Goal: Task Accomplishment & Management: Use online tool/utility

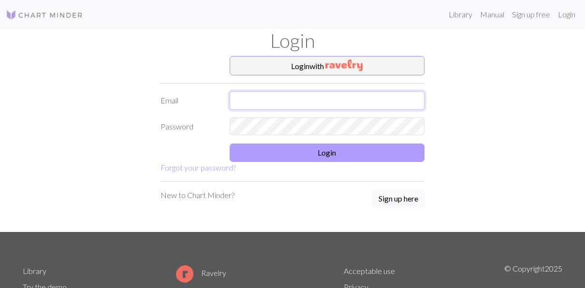
type input "[EMAIL_ADDRESS][DOMAIN_NAME]"
click at [309, 155] on button "Login" at bounding box center [327, 153] width 195 height 18
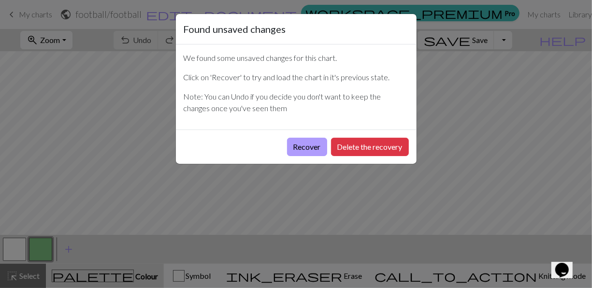
click at [316, 144] on button "Recover" at bounding box center [307, 147] width 40 height 18
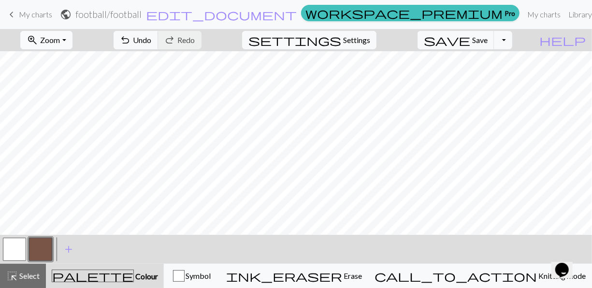
click at [72, 35] on button "zoom_in Zoom Zoom" at bounding box center [46, 40] width 52 height 18
click at [74, 118] on button "50%" at bounding box center [59, 115] width 76 height 15
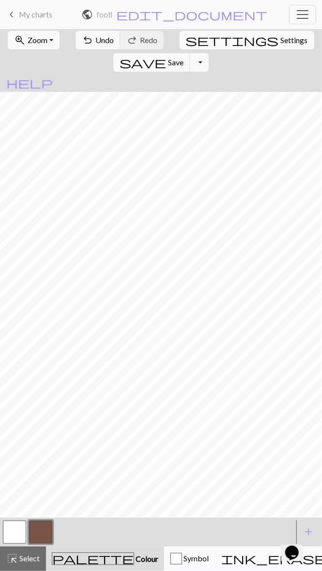
click at [9, 288] on button "button" at bounding box center [14, 531] width 23 height 23
click at [39, 288] on button "button" at bounding box center [40, 531] width 23 height 23
click at [95, 35] on span "Undo" at bounding box center [104, 39] width 18 height 9
click at [95, 38] on span "Undo" at bounding box center [104, 39] width 18 height 9
click at [93, 34] on button "undo Undo Undo" at bounding box center [97, 40] width 45 height 18
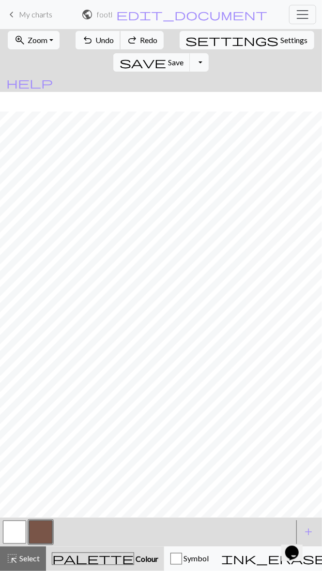
scroll to position [0, 30]
click at [15, 288] on button "button" at bounding box center [14, 531] width 23 height 23
click at [42, 38] on span "Zoom" at bounding box center [38, 39] width 20 height 9
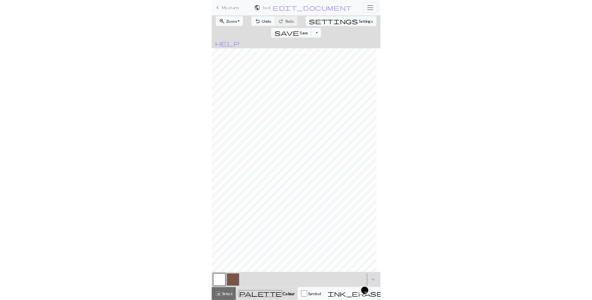
scroll to position [0, 22]
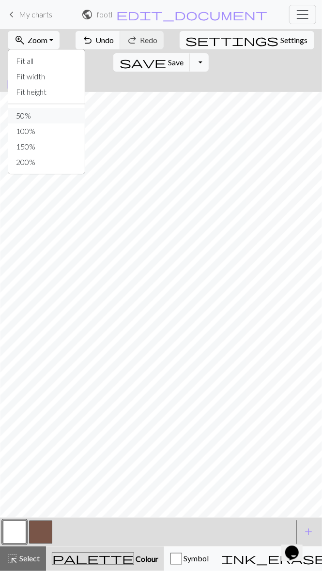
click at [31, 118] on button "50%" at bounding box center [46, 115] width 76 height 15
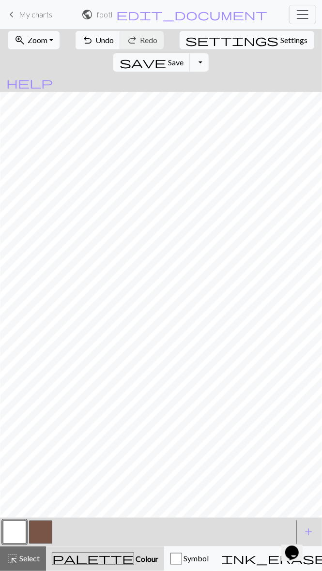
click at [31, 288] on button "button" at bounding box center [40, 531] width 23 height 23
click at [83, 47] on button "undo Undo Undo" at bounding box center [97, 40] width 45 height 18
click at [93, 34] on button "undo Undo Undo" at bounding box center [97, 40] width 45 height 18
click at [84, 44] on span "undo" at bounding box center [88, 40] width 12 height 14
click at [86, 39] on span "undo" at bounding box center [88, 40] width 12 height 14
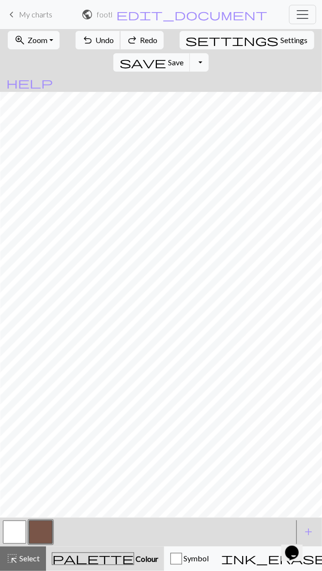
click at [83, 40] on span "undo" at bounding box center [88, 40] width 12 height 14
click at [83, 36] on span "undo" at bounding box center [88, 40] width 12 height 14
click at [83, 42] on span "undo" at bounding box center [88, 40] width 12 height 14
click at [83, 39] on span "undo" at bounding box center [88, 40] width 12 height 14
click at [82, 43] on span "undo" at bounding box center [88, 40] width 12 height 14
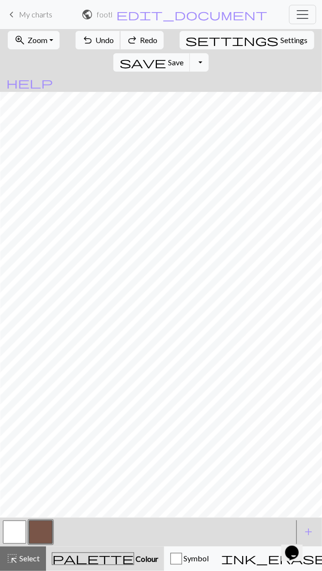
click at [82, 44] on span "undo" at bounding box center [88, 40] width 12 height 14
click at [131, 42] on button "redo Redo Redo" at bounding box center [142, 40] width 44 height 18
click at [131, 38] on span "redo" at bounding box center [132, 40] width 12 height 14
click at [127, 41] on span "redo" at bounding box center [132, 40] width 12 height 14
click at [129, 42] on span "redo" at bounding box center [132, 40] width 12 height 14
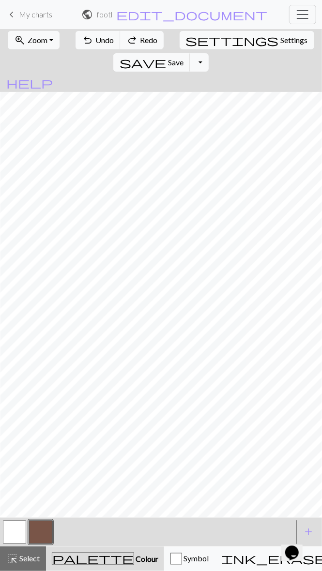
click at [129, 44] on span "redo" at bounding box center [132, 40] width 12 height 14
click at [130, 41] on span "redo" at bounding box center [132, 40] width 12 height 14
click at [129, 39] on span "redo" at bounding box center [132, 40] width 12 height 14
click at [126, 43] on span "redo" at bounding box center [132, 40] width 12 height 14
click at [95, 40] on span "Undo" at bounding box center [104, 39] width 18 height 9
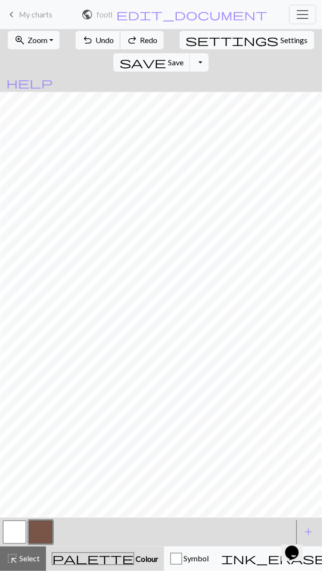
click at [95, 41] on span "Undo" at bounding box center [104, 39] width 18 height 9
click at [95, 42] on span "Undo" at bounding box center [104, 39] width 18 height 9
click at [95, 39] on span "Undo" at bounding box center [104, 39] width 18 height 9
click at [95, 40] on span "Undo" at bounding box center [104, 39] width 18 height 9
click at [127, 37] on span "redo" at bounding box center [132, 40] width 12 height 14
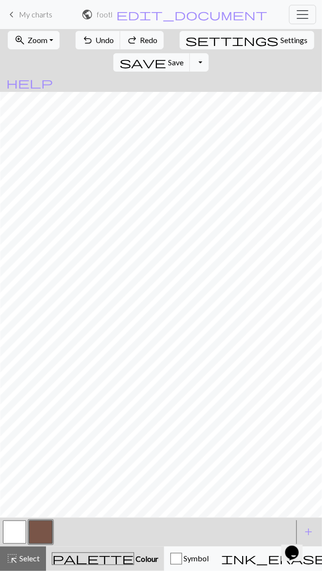
click at [14, 288] on button "button" at bounding box center [14, 531] width 23 height 23
click at [40, 288] on button "button" at bounding box center [40, 531] width 23 height 23
click at [86, 39] on button "undo Undo Undo" at bounding box center [97, 40] width 45 height 18
click at [87, 39] on button "undo Undo Undo" at bounding box center [97, 40] width 45 height 18
click at [9, 288] on button "button" at bounding box center [14, 531] width 23 height 23
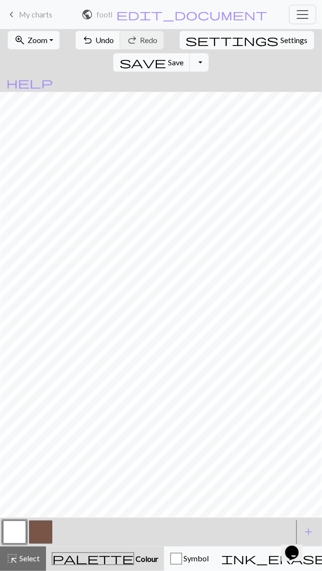
click at [41, 288] on button "button" at bounding box center [40, 531] width 23 height 23
click at [82, 36] on span "undo" at bounding box center [88, 40] width 12 height 14
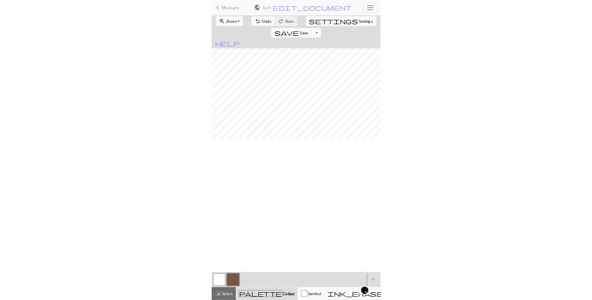
scroll to position [0, 0]
